Goal: Navigation & Orientation: Find specific page/section

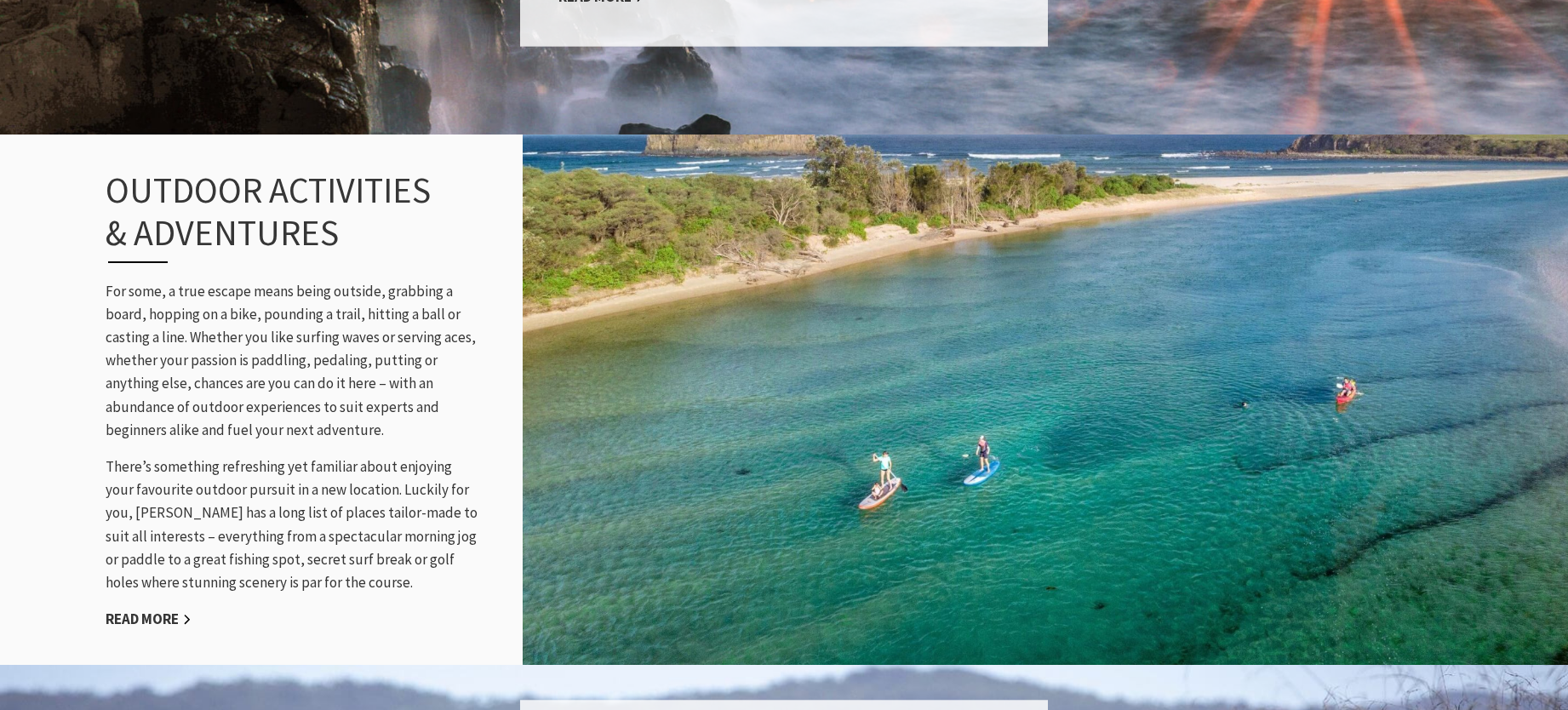
scroll to position [1703, 0]
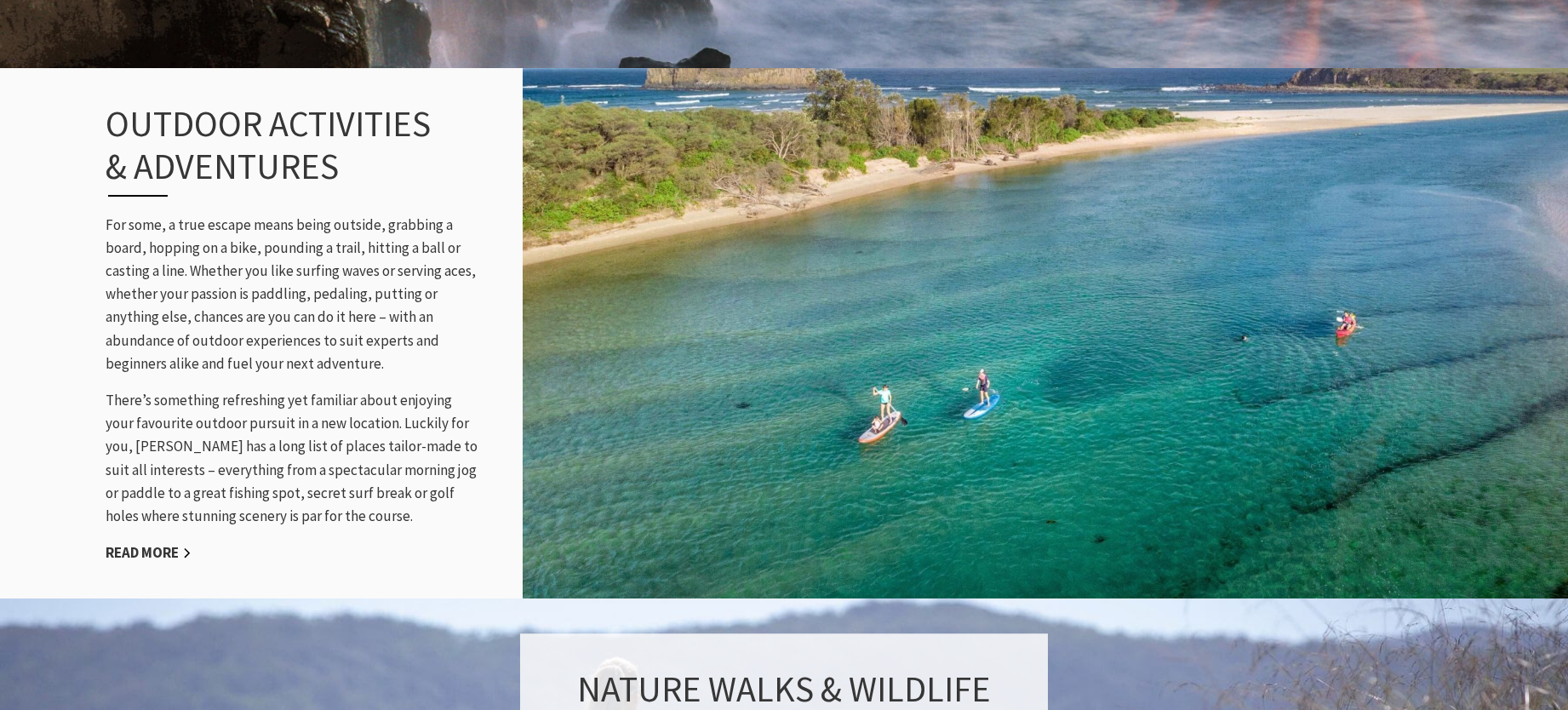
click at [208, 577] on div "Outdoor Activities & Adventures For some, a true escape means being outside, gr…" at bounding box center [293, 333] width 409 height 531
click at [146, 546] on link "Read More" at bounding box center [148, 554] width 86 height 20
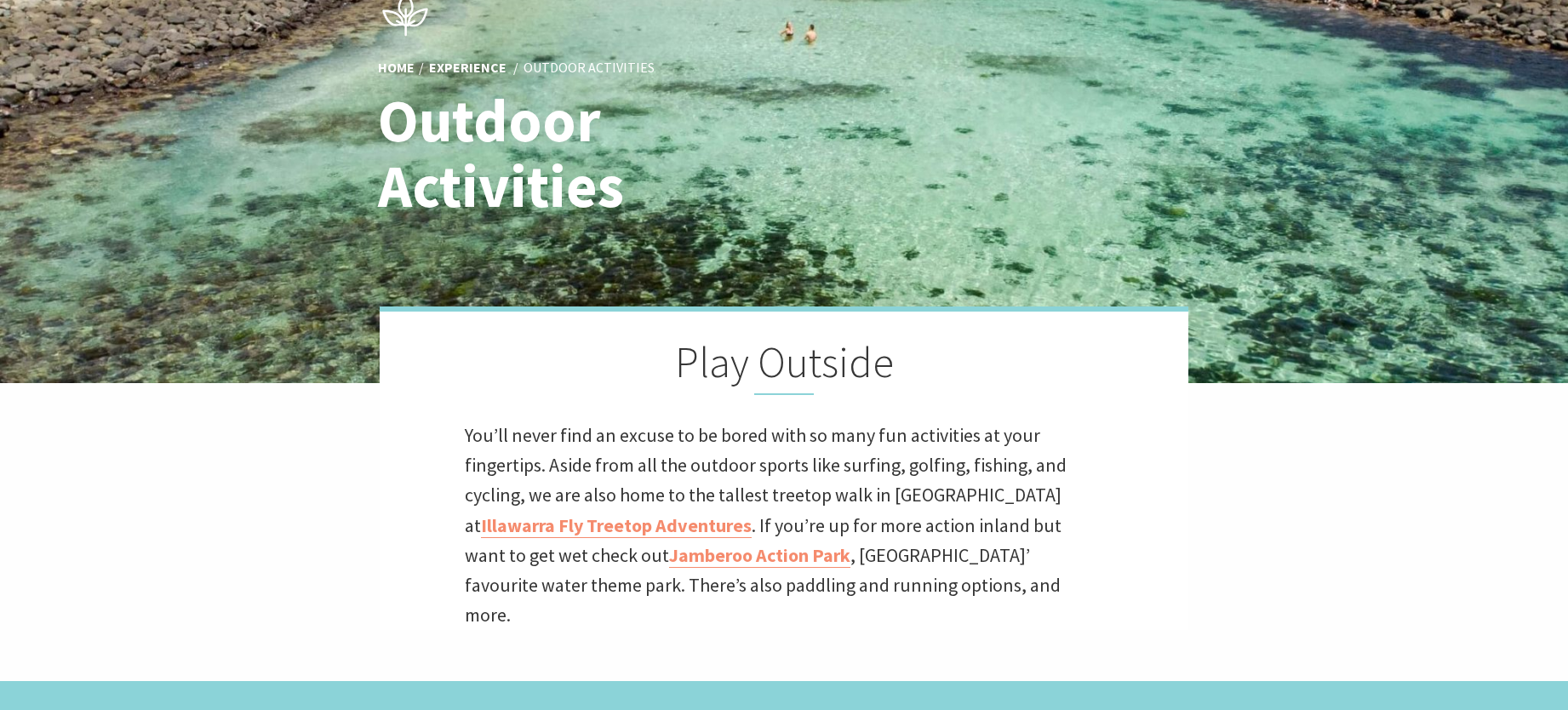
scroll to position [255, 0]
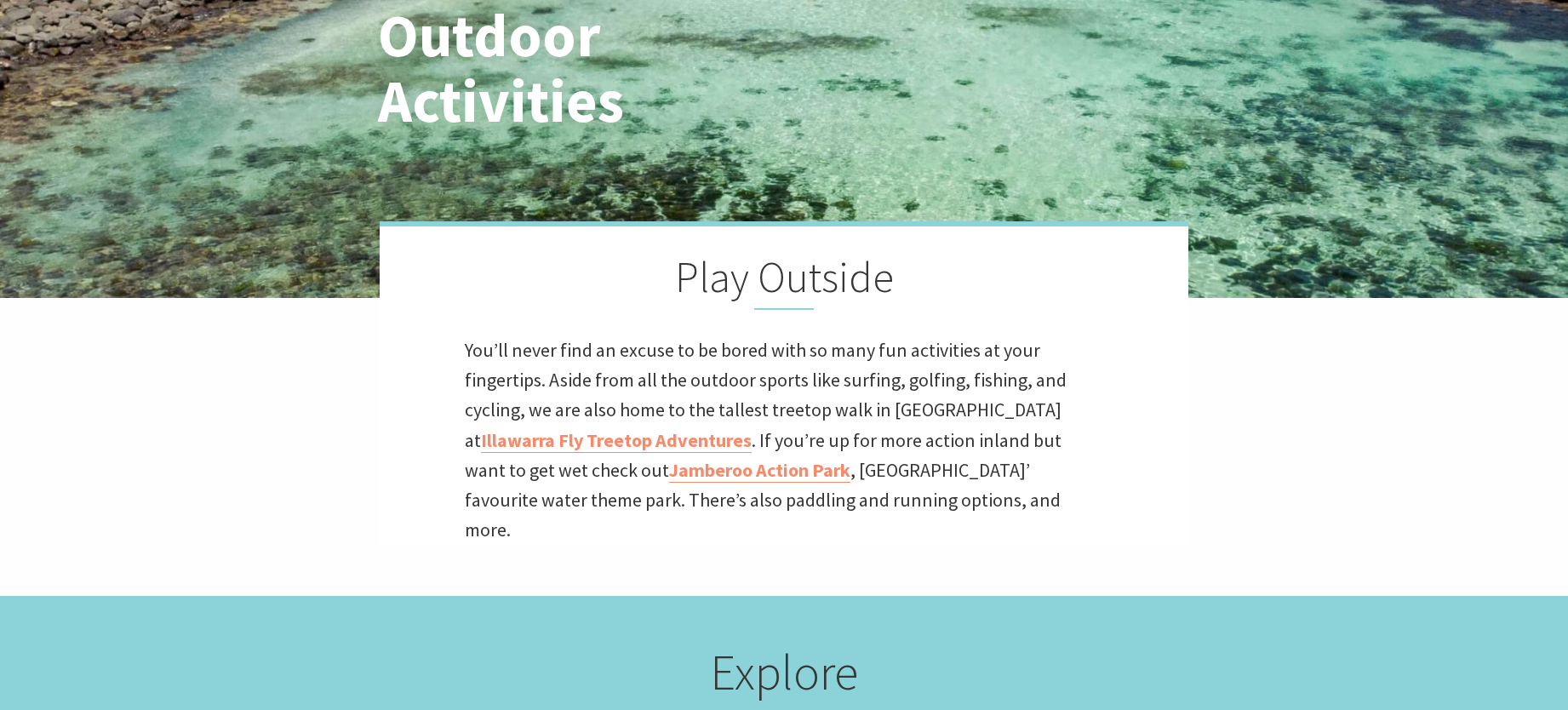
click at [581, 458] on p "You’ll never find an excuse to be bored with so many fun activities at your fin…" at bounding box center [784, 440] width 638 height 210
click at [581, 451] on link "Illawarra Fly Treetop Adventures" at bounding box center [616, 440] width 270 height 24
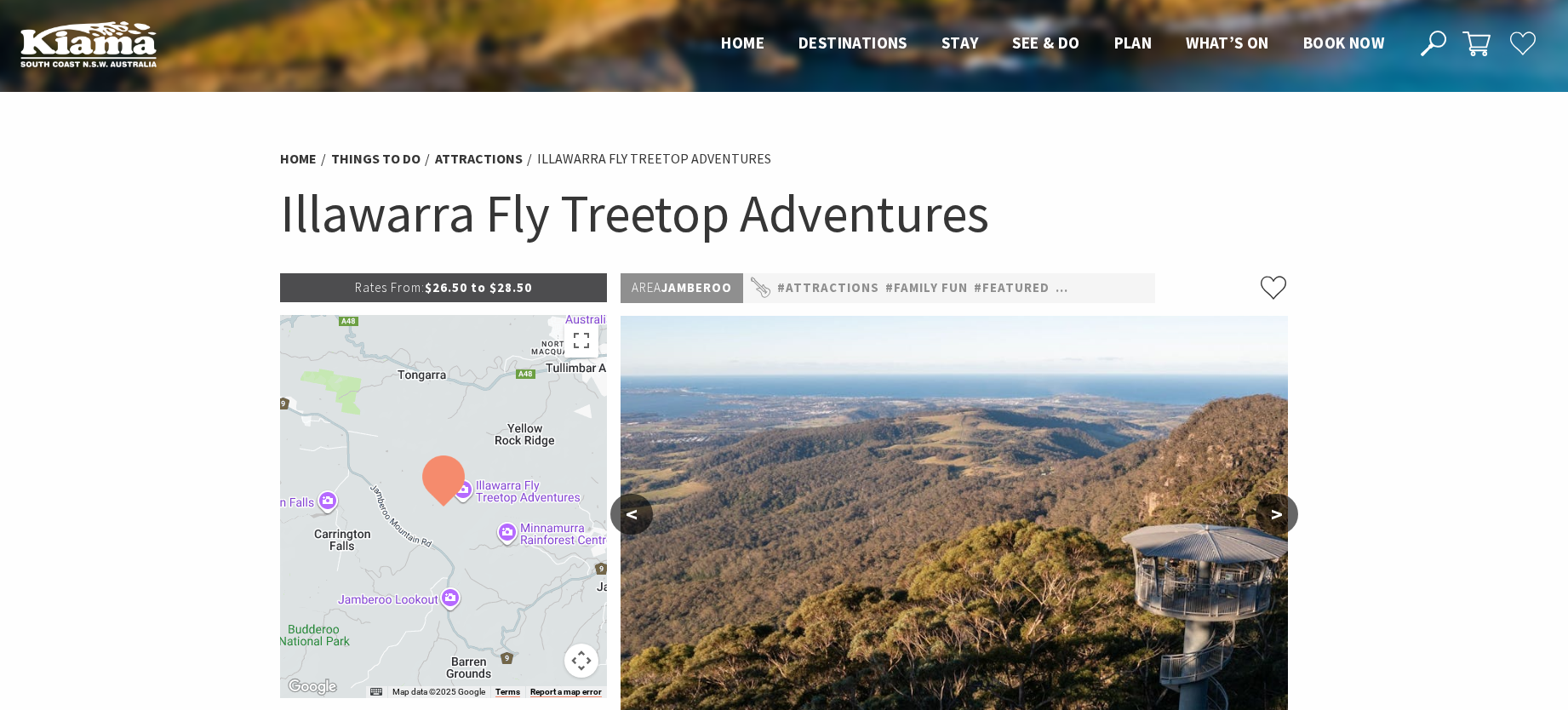
scroll to position [85, 0]
